Goal: Transaction & Acquisition: Obtain resource

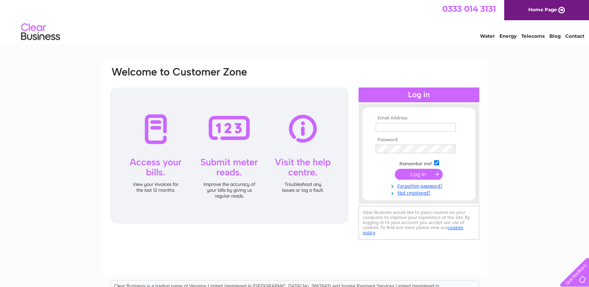
click at [388, 124] on input "text" at bounding box center [416, 127] width 80 height 9
type input "k44.lmk@gmail.com"
click at [395, 169] on input "submit" at bounding box center [419, 174] width 48 height 11
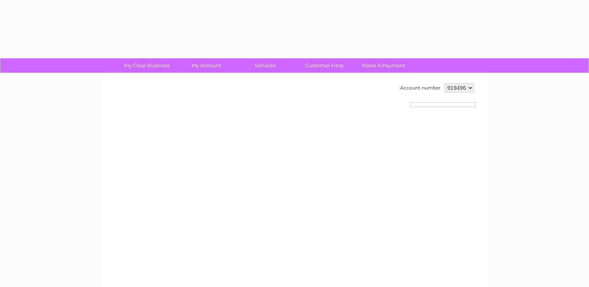
click at [422, 171] on div "Account number 919496" at bounding box center [295, 183] width 386 height 218
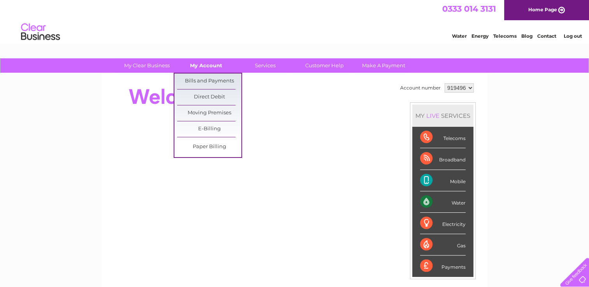
click at [208, 66] on link "My Account" at bounding box center [206, 65] width 64 height 14
click at [203, 79] on link "Bills and Payments" at bounding box center [209, 82] width 64 height 16
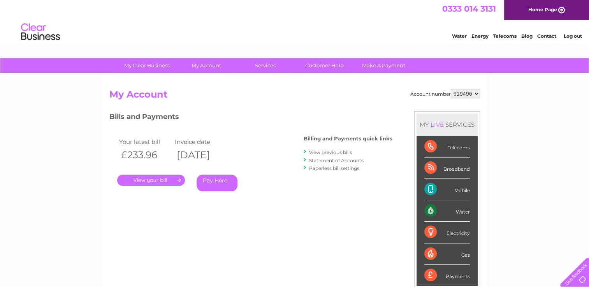
click at [146, 179] on link "." at bounding box center [151, 180] width 68 height 11
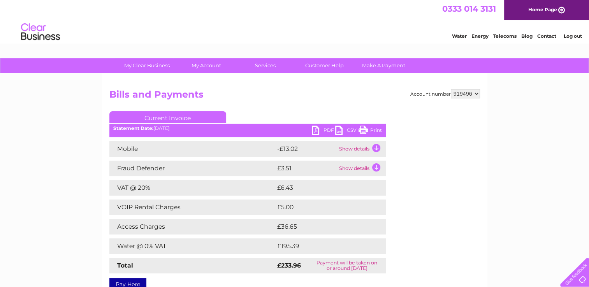
click at [321, 132] on link "PDF" at bounding box center [323, 131] width 23 height 11
